Goal: Task Accomplishment & Management: Complete application form

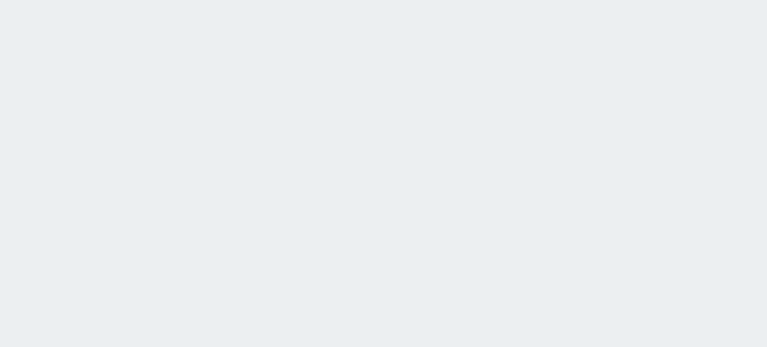
click at [427, 0] on html at bounding box center [383, 0] width 767 height 0
click at [88, 0] on html at bounding box center [383, 0] width 767 height 0
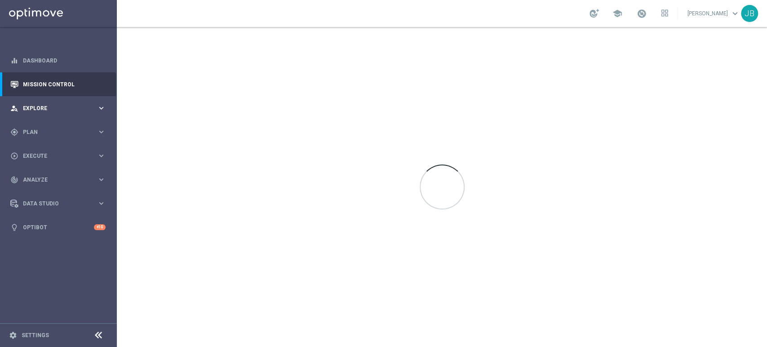
click at [61, 115] on div "person_search Explore keyboard_arrow_right" at bounding box center [58, 108] width 116 height 24
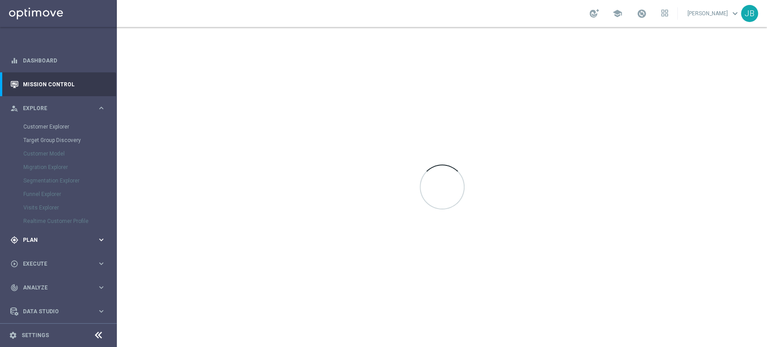
click at [51, 242] on span "Plan" at bounding box center [60, 239] width 74 height 5
click at [40, 148] on link "Target Groups" at bounding box center [58, 150] width 70 height 7
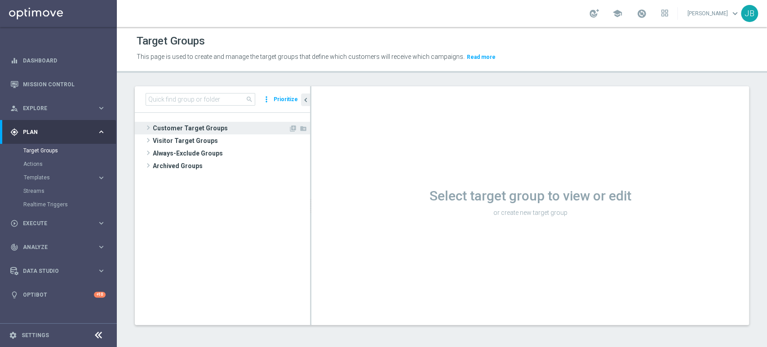
click at [184, 125] on span "Customer Target Groups" at bounding box center [221, 128] width 136 height 13
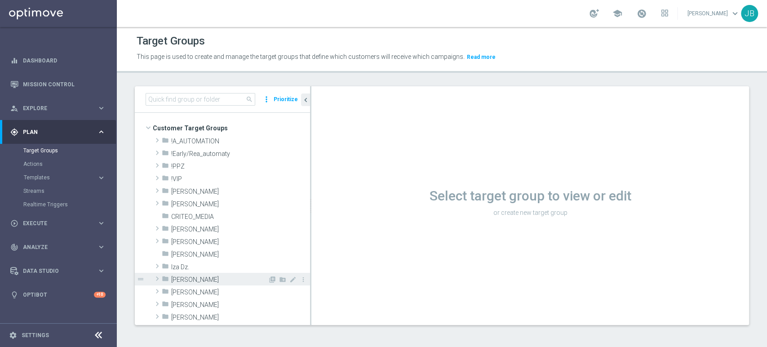
click at [194, 273] on div "folder Justyna B." at bounding box center [215, 279] width 106 height 13
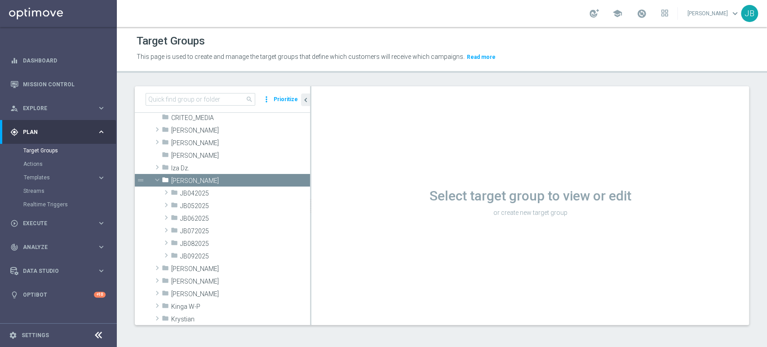
scroll to position [119, 0]
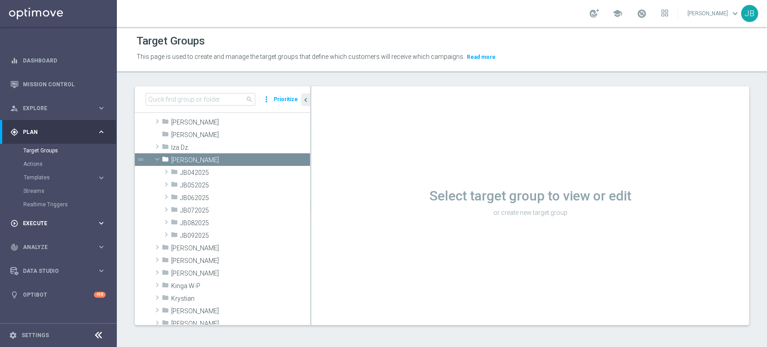
click at [75, 215] on div "play_circle_outline Execute keyboard_arrow_right" at bounding box center [58, 223] width 116 height 24
click at [63, 169] on div "Campaign Builder" at bounding box center [69, 174] width 93 height 13
click at [60, 177] on link "Campaign Builder" at bounding box center [58, 174] width 70 height 7
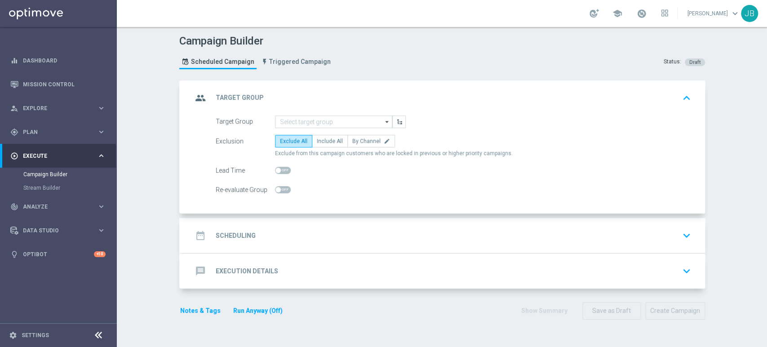
click at [317, 114] on div "group Target Group keyboard_arrow_up" at bounding box center [442, 97] width 523 height 35
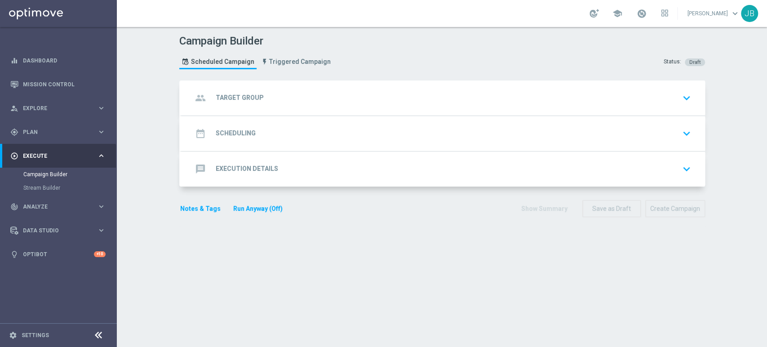
click at [294, 96] on div "group Target Group keyboard_arrow_down" at bounding box center [443, 97] width 502 height 17
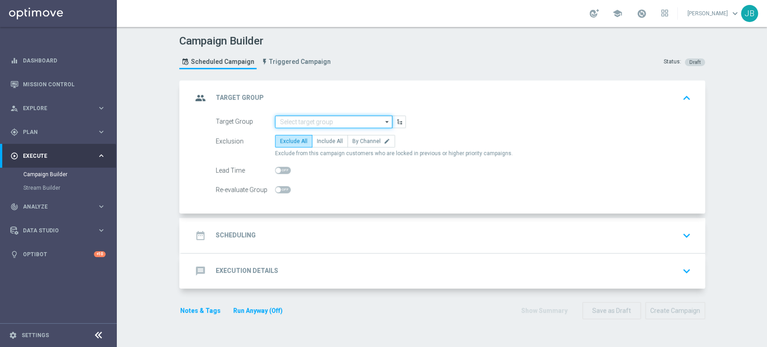
click at [294, 118] on input at bounding box center [333, 121] width 117 height 13
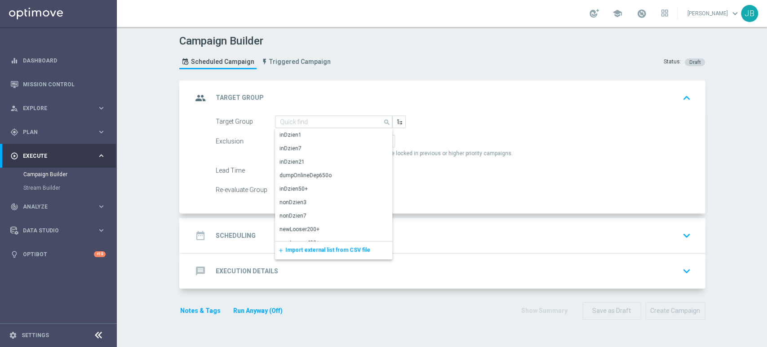
click at [298, 247] on span "Import external list from CSV file" at bounding box center [327, 250] width 85 height 6
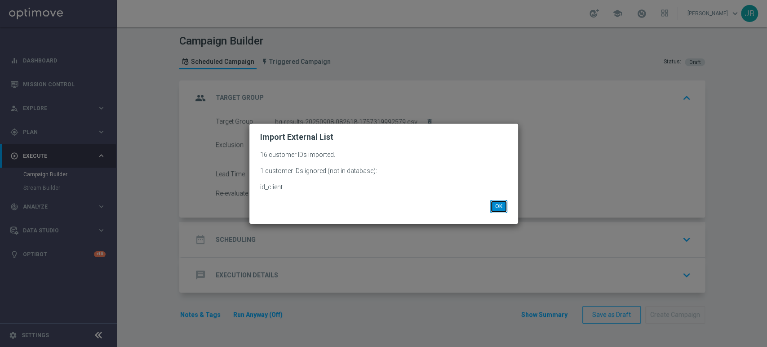
click at [499, 211] on button "OK" at bounding box center [498, 206] width 17 height 13
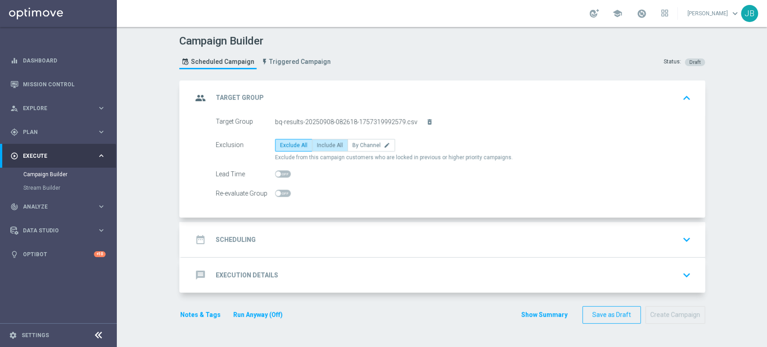
click at [317, 143] on span "Include All" at bounding box center [330, 145] width 26 height 6
click at [317, 144] on input "Include All" at bounding box center [320, 147] width 6 height 6
radio input "true"
click at [766, 227] on div "Campaign Builder Scheduled Campaign Triggered Campaign Status: Draft group Targ…" at bounding box center [442, 187] width 650 height 320
click at [391, 233] on div "date_range Scheduling keyboard_arrow_down" at bounding box center [443, 239] width 502 height 17
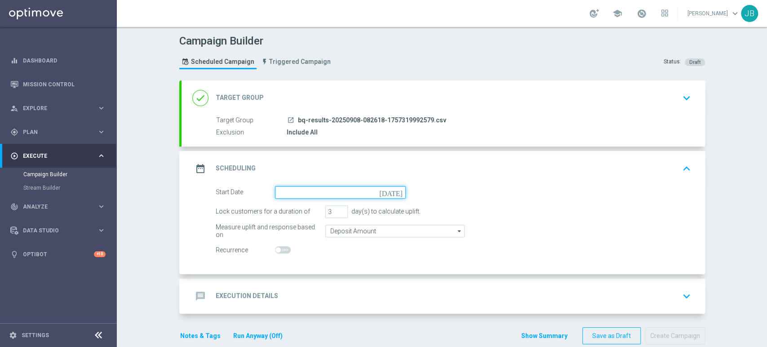
click at [284, 190] on input at bounding box center [340, 192] width 131 height 13
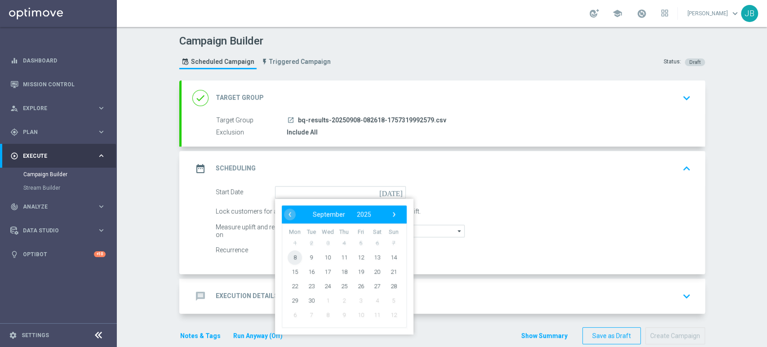
click at [291, 255] on span "8" at bounding box center [294, 257] width 14 height 14
type input "08 Sep 2025"
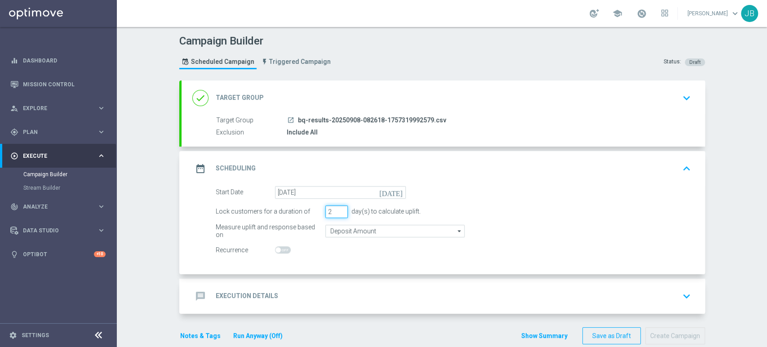
click at [338, 213] on input "2" at bounding box center [336, 211] width 22 height 13
type input "1"
click at [338, 213] on input "1" at bounding box center [336, 211] width 22 height 13
click at [288, 287] on div "message Execution Details keyboard_arrow_down" at bounding box center [443, 295] width 502 height 17
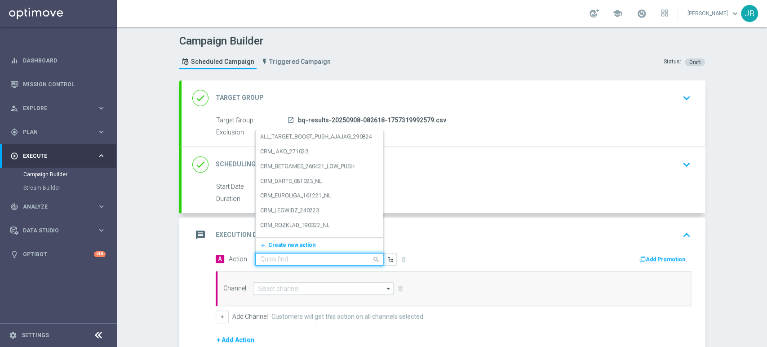
click at [268, 259] on input "text" at bounding box center [310, 260] width 100 height 8
click at [279, 245] on span "Create new action" at bounding box center [291, 245] width 47 height 6
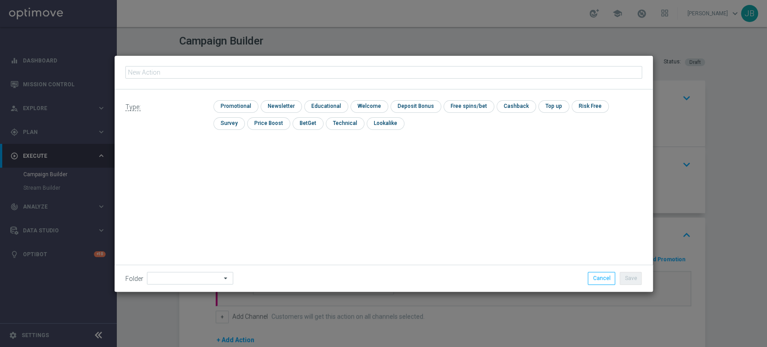
type input "3396600"
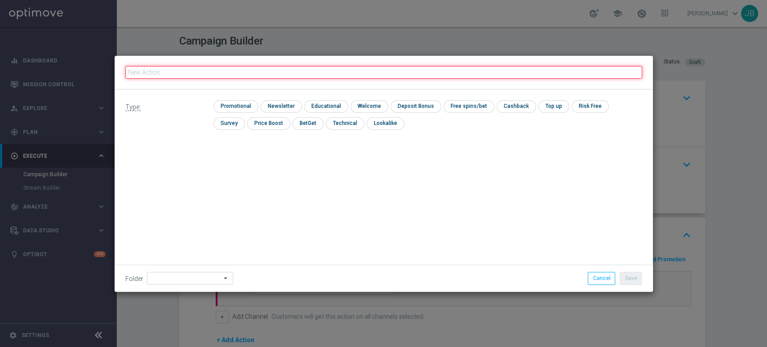
click at [194, 67] on input "text" at bounding box center [383, 72] width 517 height 13
paste input "(LPZ - TARGET) Welcome Bonus_08092025"
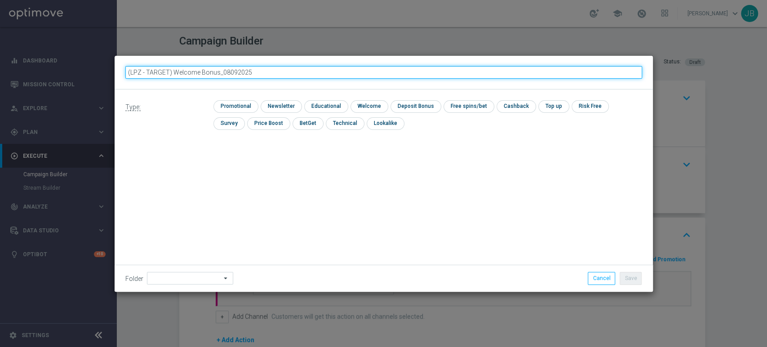
click at [136, 75] on input "(LPZ - TARGET) Welcome Bonus_08092025" at bounding box center [383, 72] width 517 height 13
type input "(LPZ - TARGET) Welcome Bonus_08092025"
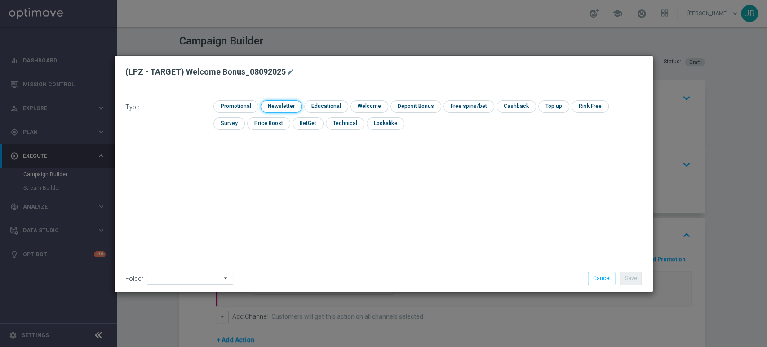
click at [297, 110] on input "checkbox" at bounding box center [280, 106] width 39 height 12
checkbox input "true"
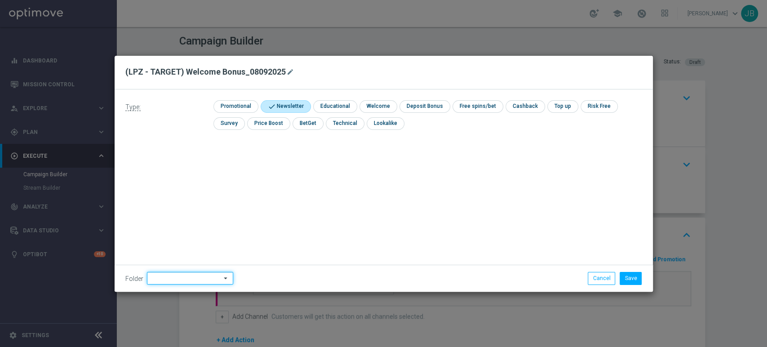
click at [182, 275] on input at bounding box center [190, 278] width 86 height 13
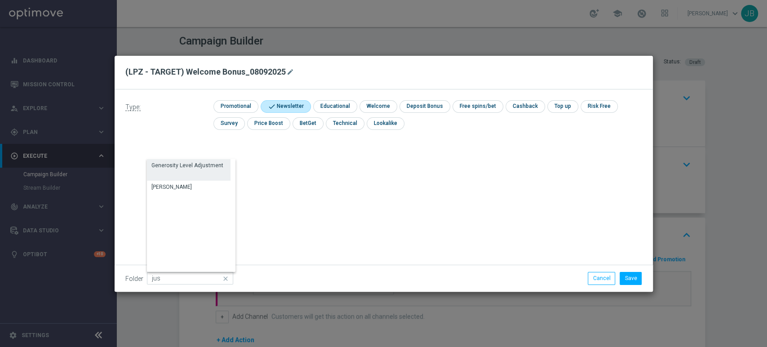
click at [198, 180] on div "Generosity Level Adjustment" at bounding box center [189, 170] width 84 height 22
click at [190, 187] on div "Justyna B." at bounding box center [189, 187] width 84 height 13
type input "Justyna B."
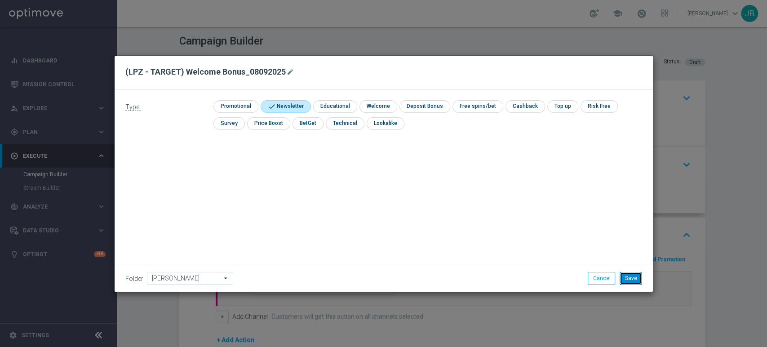
click at [632, 277] on button "Save" at bounding box center [630, 278] width 22 height 13
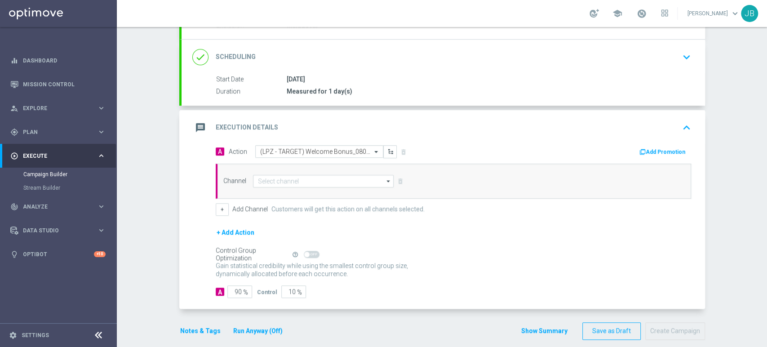
drag, startPoint x: 766, startPoint y: 212, endPoint x: 766, endPoint y: 306, distance: 93.4
click at [766, 306] on div "Campaign Builder Scheduled Campaign Triggered Campaign Status: Draft done Targe…" at bounding box center [442, 187] width 650 height 320
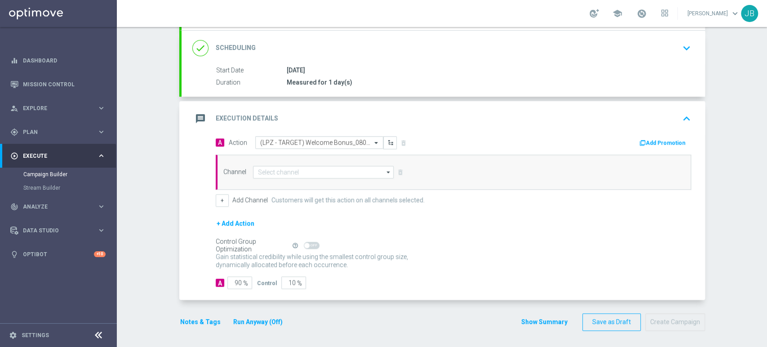
click at [510, 234] on div "+ Add Action" at bounding box center [453, 229] width 475 height 22
click at [284, 172] on input at bounding box center [323, 172] width 141 height 13
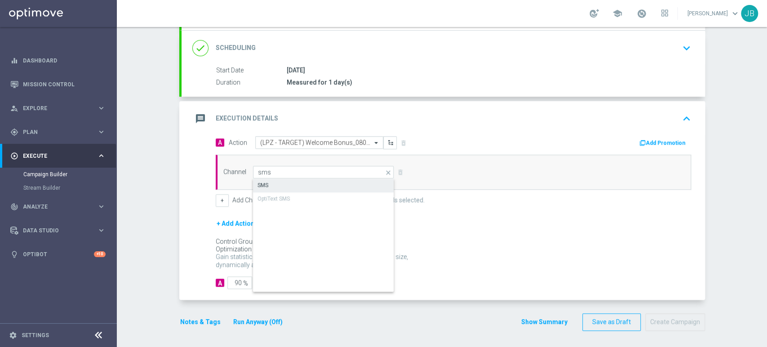
click at [280, 181] on div "SMS" at bounding box center [323, 185] width 141 height 13
type input "SMS"
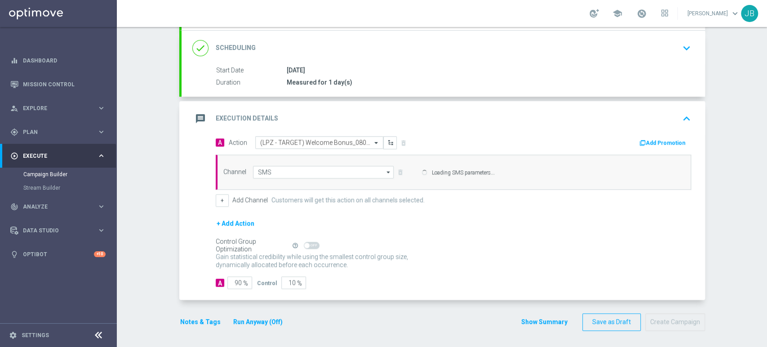
click at [234, 249] on div "Self Optimizing Campaign" at bounding box center [252, 246] width 73 height 8
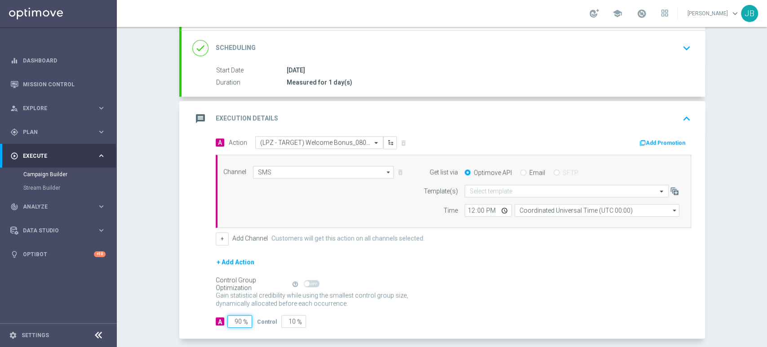
click at [236, 322] on input "90" at bounding box center [239, 321] width 25 height 13
type input "9"
type input "91"
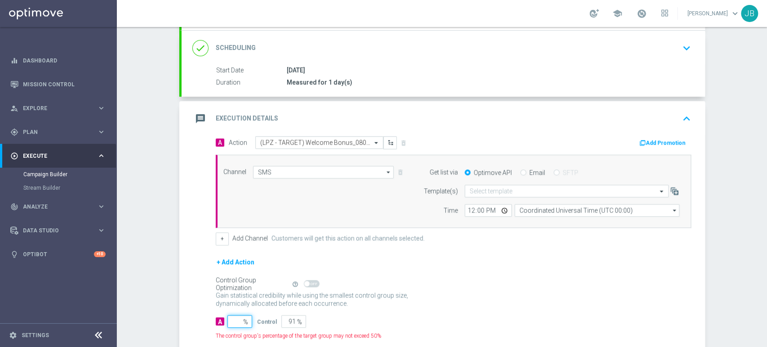
type input "100"
type input "10"
type input "90"
type input "100"
type input "0"
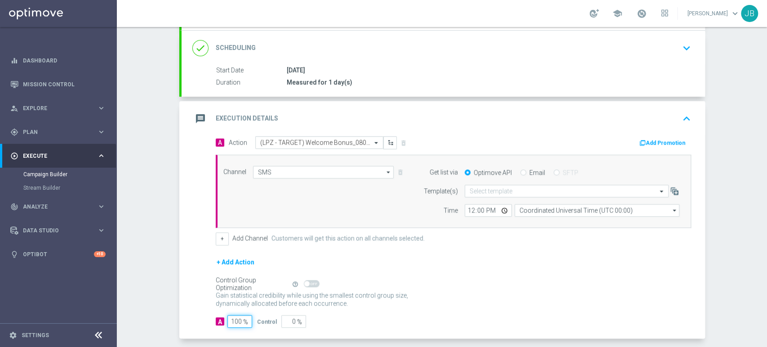
type input "100"
click at [474, 182] on form "Get list via Optimove API Email SFTP Template(s) Select template Time 12:00 Coo…" at bounding box center [549, 191] width 261 height 51
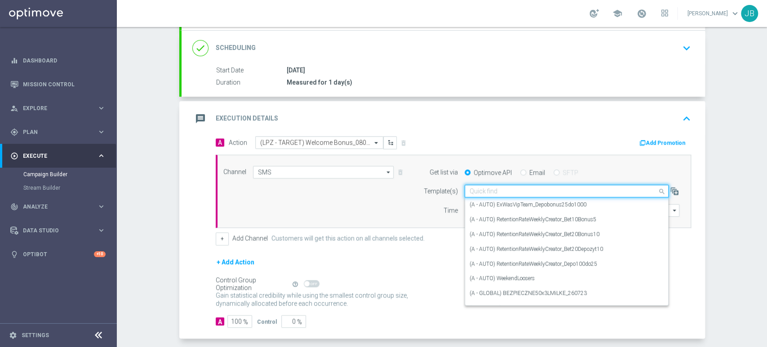
click at [472, 193] on input "text" at bounding box center [557, 191] width 176 height 8
paste input "(LPZ - TARGET) Welcome Bonus_08092025"
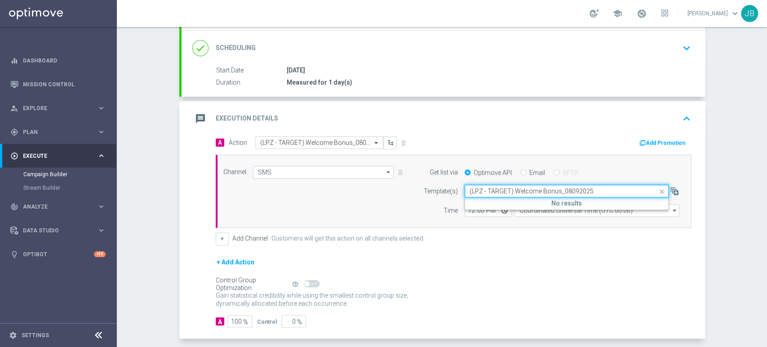
click at [472, 193] on input "(LPZ - TARGET) Welcome Bonus_08092025" at bounding box center [557, 191] width 176 height 8
click at [471, 203] on label "(LPZ - TARGET) Welcome Bonus_08092025" at bounding box center [521, 205] width 104 height 8
type input "(LPZ - TARGET) Welcome Bonus_08092025"
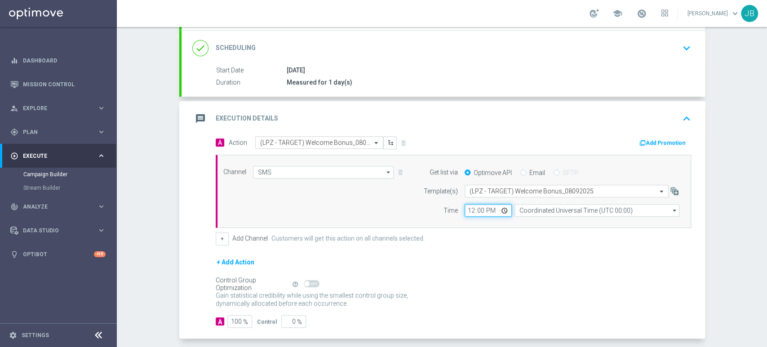
click at [465, 208] on input "12:00" at bounding box center [487, 210] width 47 height 13
type input "10:54"
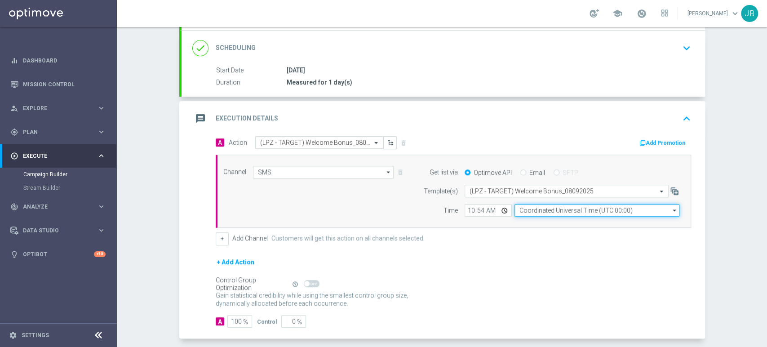
click at [540, 210] on input "Coordinated Universal Time (UTC 00:00)" at bounding box center [596, 210] width 165 height 13
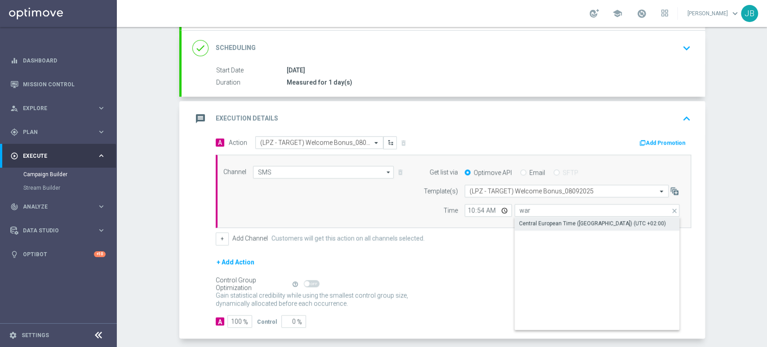
click at [539, 222] on div "Central European Time (Warsaw) (UTC +02:00)" at bounding box center [592, 223] width 147 height 8
type input "Central European Time (Warsaw) (UTC +02:00)"
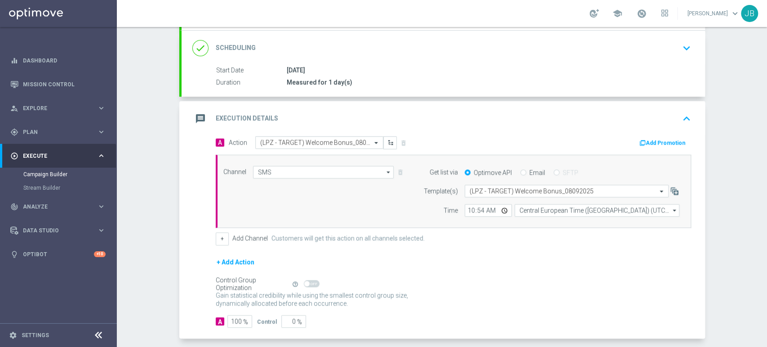
click at [766, 62] on div "Campaign Builder Scheduled Campaign Triggered Campaign Status: Draft done Targe…" at bounding box center [442, 187] width 650 height 320
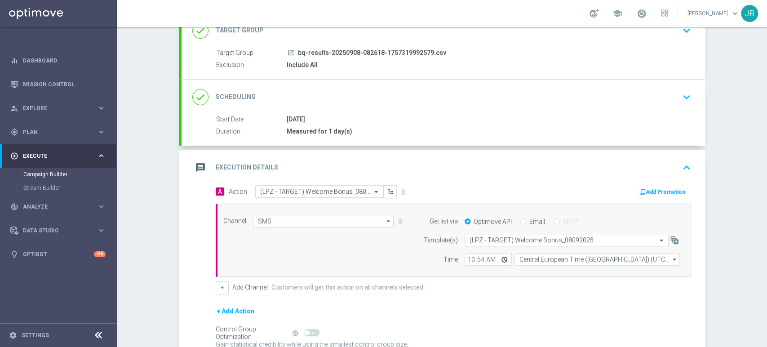
scroll to position [70, 0]
click at [668, 32] on div "done Target Group keyboard_arrow_down" at bounding box center [443, 28] width 502 height 17
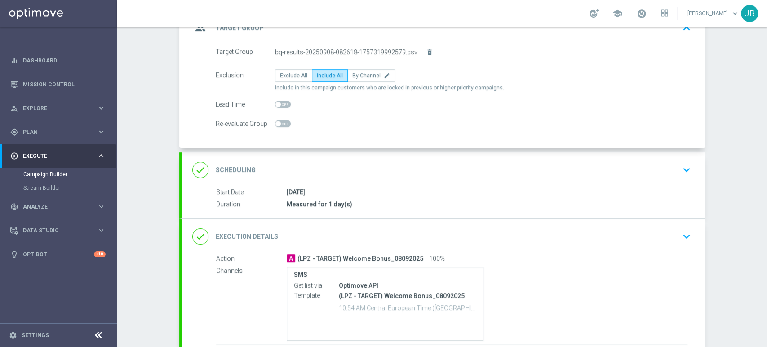
click at [640, 163] on div "done Scheduling keyboard_arrow_down" at bounding box center [443, 169] width 502 height 17
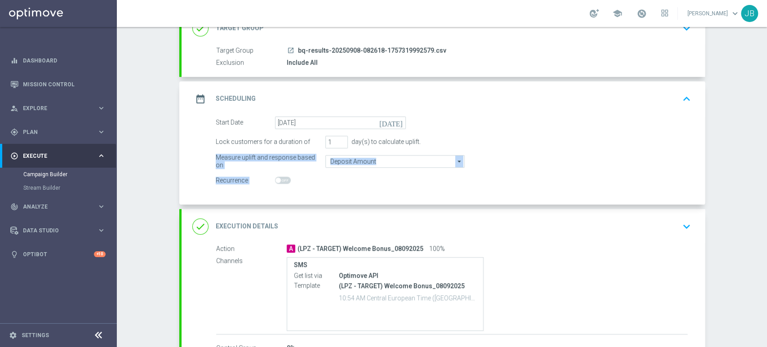
drag, startPoint x: 756, startPoint y: 150, endPoint x: 764, endPoint y: 189, distance: 39.5
click at [764, 189] on div "Campaign Builder Scheduled Campaign Triggered Campaign Status: Draft done Targe…" at bounding box center [442, 187] width 650 height 320
click at [338, 137] on input "2" at bounding box center [336, 142] width 22 height 13
click at [338, 137] on input "3" at bounding box center [336, 142] width 22 height 13
click at [735, 157] on div "Campaign Builder Scheduled Campaign Triggered Campaign Status: Draft done Targe…" at bounding box center [442, 187] width 650 height 320
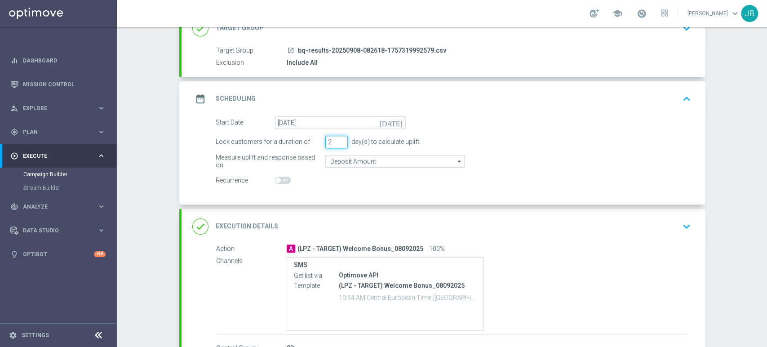
click at [337, 142] on input "2" at bounding box center [336, 142] width 22 height 13
type input "3"
click at [337, 137] on input "3" at bounding box center [336, 142] width 22 height 13
click at [722, 154] on div "Campaign Builder Scheduled Campaign Triggered Campaign Status: Draft done Targe…" at bounding box center [442, 187] width 650 height 320
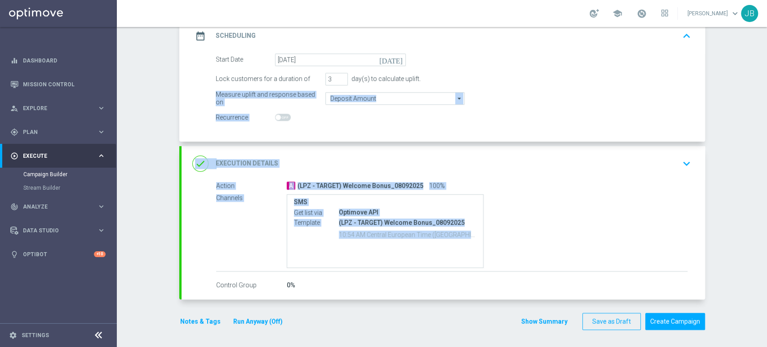
drag, startPoint x: 766, startPoint y: 152, endPoint x: 766, endPoint y: 264, distance: 111.8
click at [766, 264] on div "Campaign Builder Scheduled Campaign Triggered Campaign Status: Draft done Targe…" at bounding box center [442, 187] width 650 height 320
click at [747, 252] on div "Campaign Builder Scheduled Campaign Triggered Campaign Status: Draft done Targe…" at bounding box center [442, 187] width 650 height 320
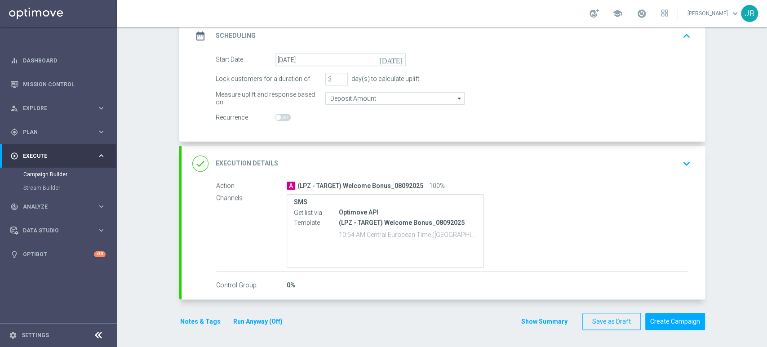
click at [681, 165] on icon "keyboard_arrow_down" at bounding box center [686, 163] width 13 height 13
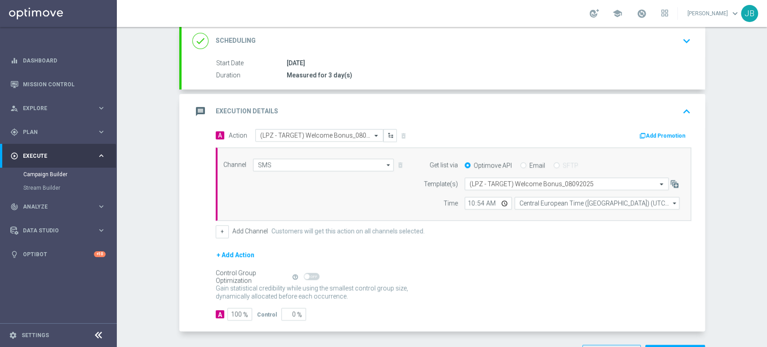
scroll to position [155, 0]
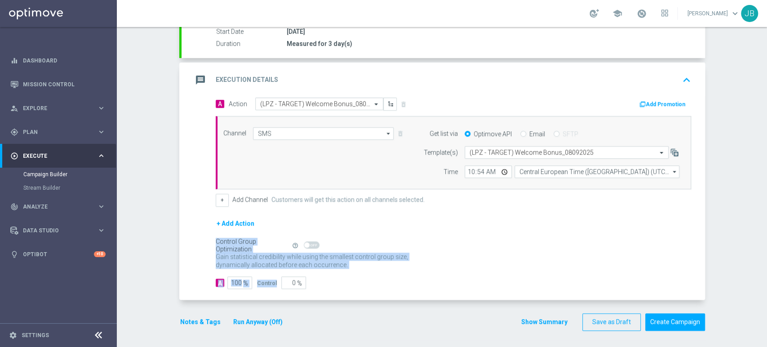
drag, startPoint x: 766, startPoint y: 226, endPoint x: 761, endPoint y: 277, distance: 50.5
click at [761, 277] on div "Campaign Builder Scheduled Campaign Triggered Campaign Status: Draft done Targe…" at bounding box center [442, 187] width 650 height 320
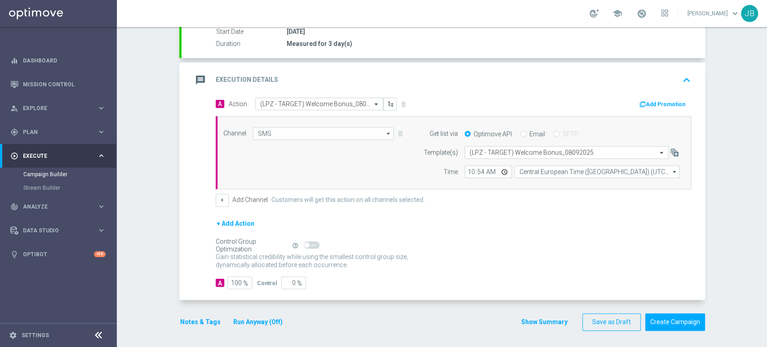
scroll to position [0, 0]
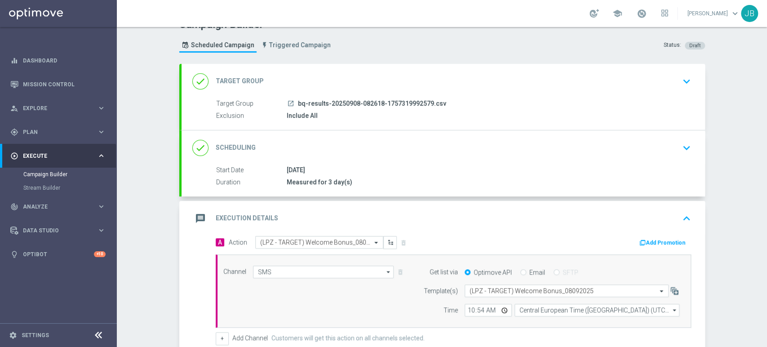
click at [766, 76] on div "Campaign Builder Scheduled Campaign Triggered Campaign Status: Draft done Targe…" at bounding box center [442, 187] width 650 height 320
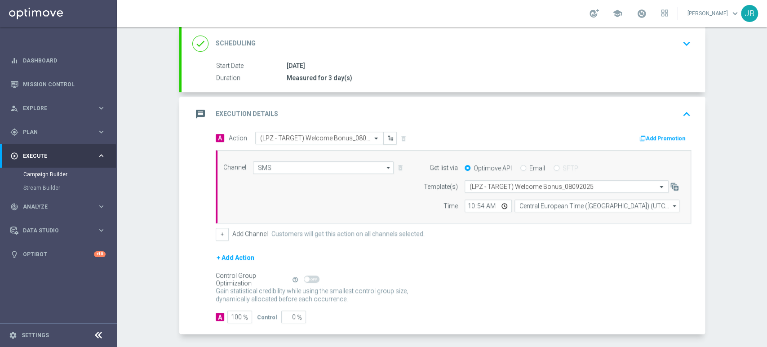
scroll to position [155, 0]
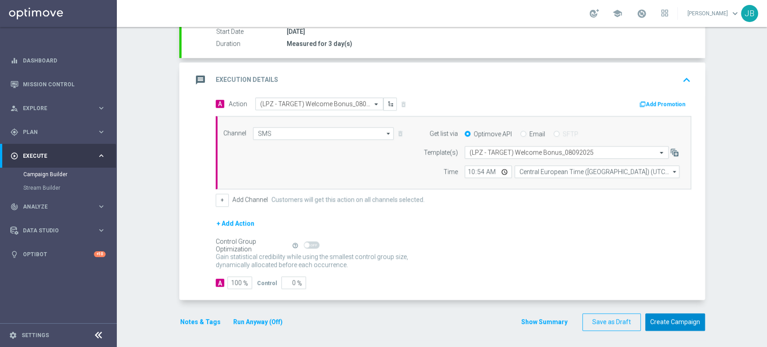
click at [670, 321] on button "Create Campaign" at bounding box center [675, 322] width 60 height 18
